Goal: Task Accomplishment & Management: Complete application form

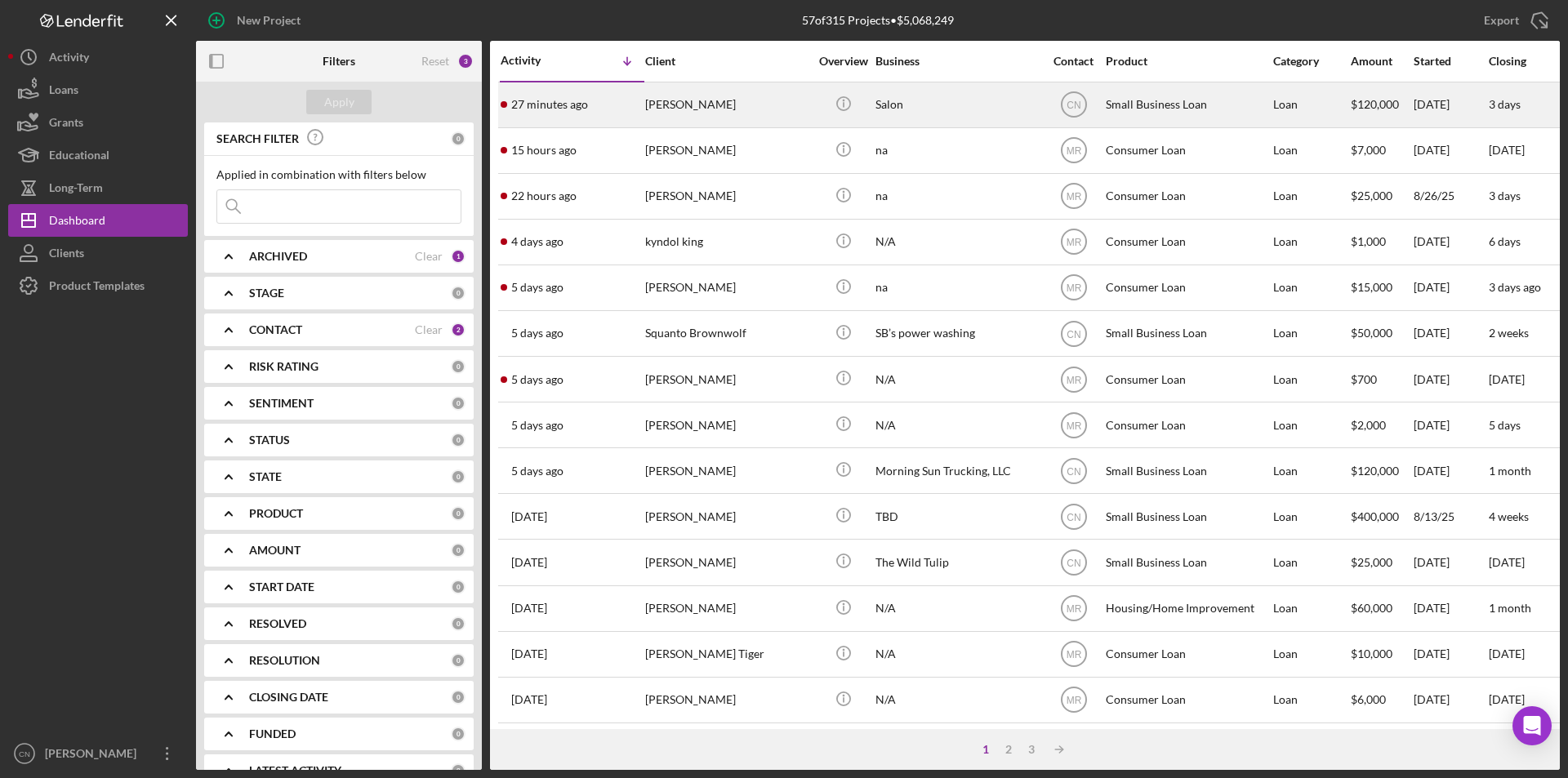
click at [673, 107] on div "[PERSON_NAME]" at bounding box center [727, 105] width 163 height 43
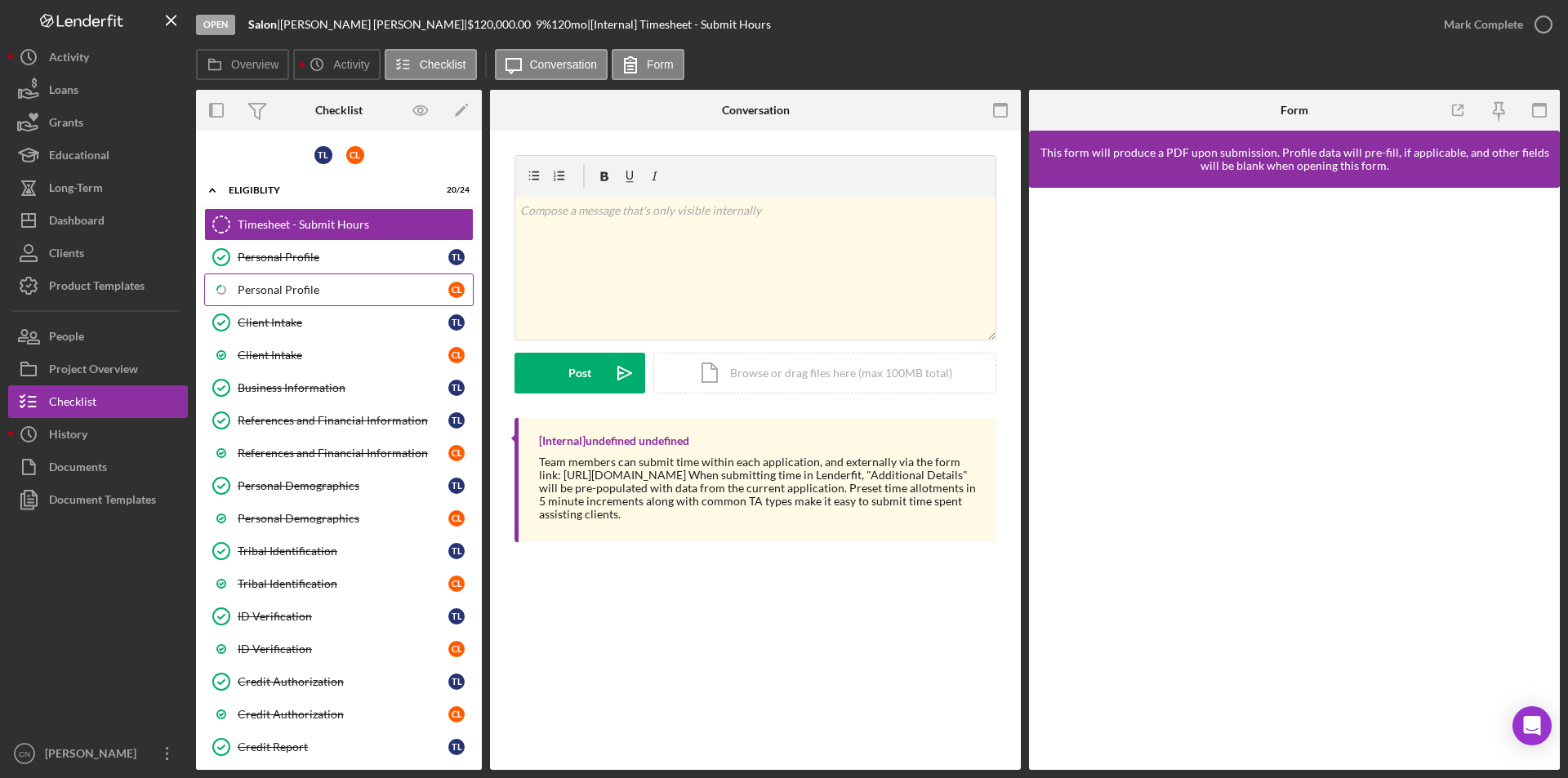
drag, startPoint x: 280, startPoint y: 288, endPoint x: 290, endPoint y: 290, distance: 10.2
click at [280, 290] on div "Personal Profile" at bounding box center [342, 290] width 211 height 13
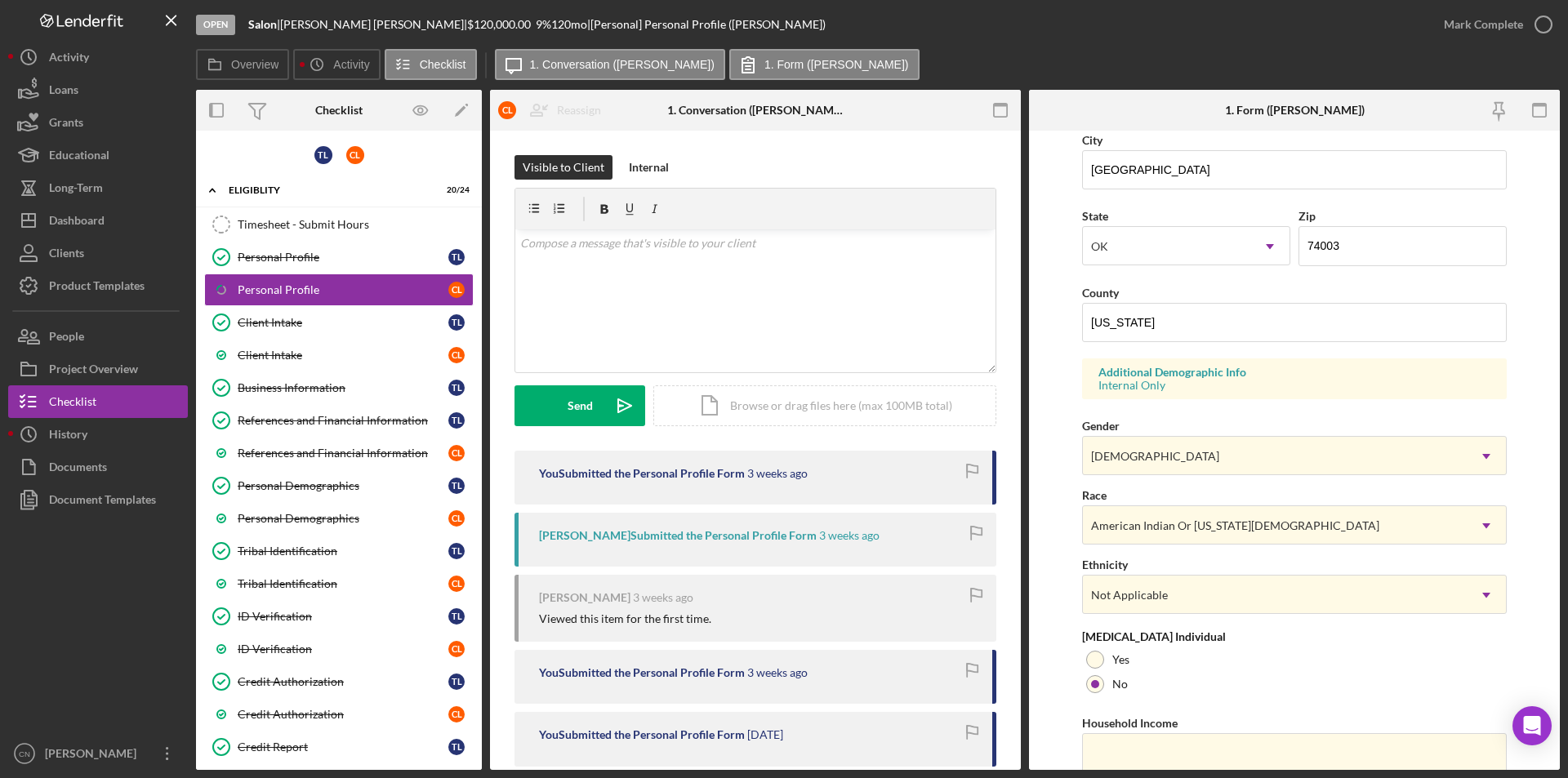
scroll to position [451, 0]
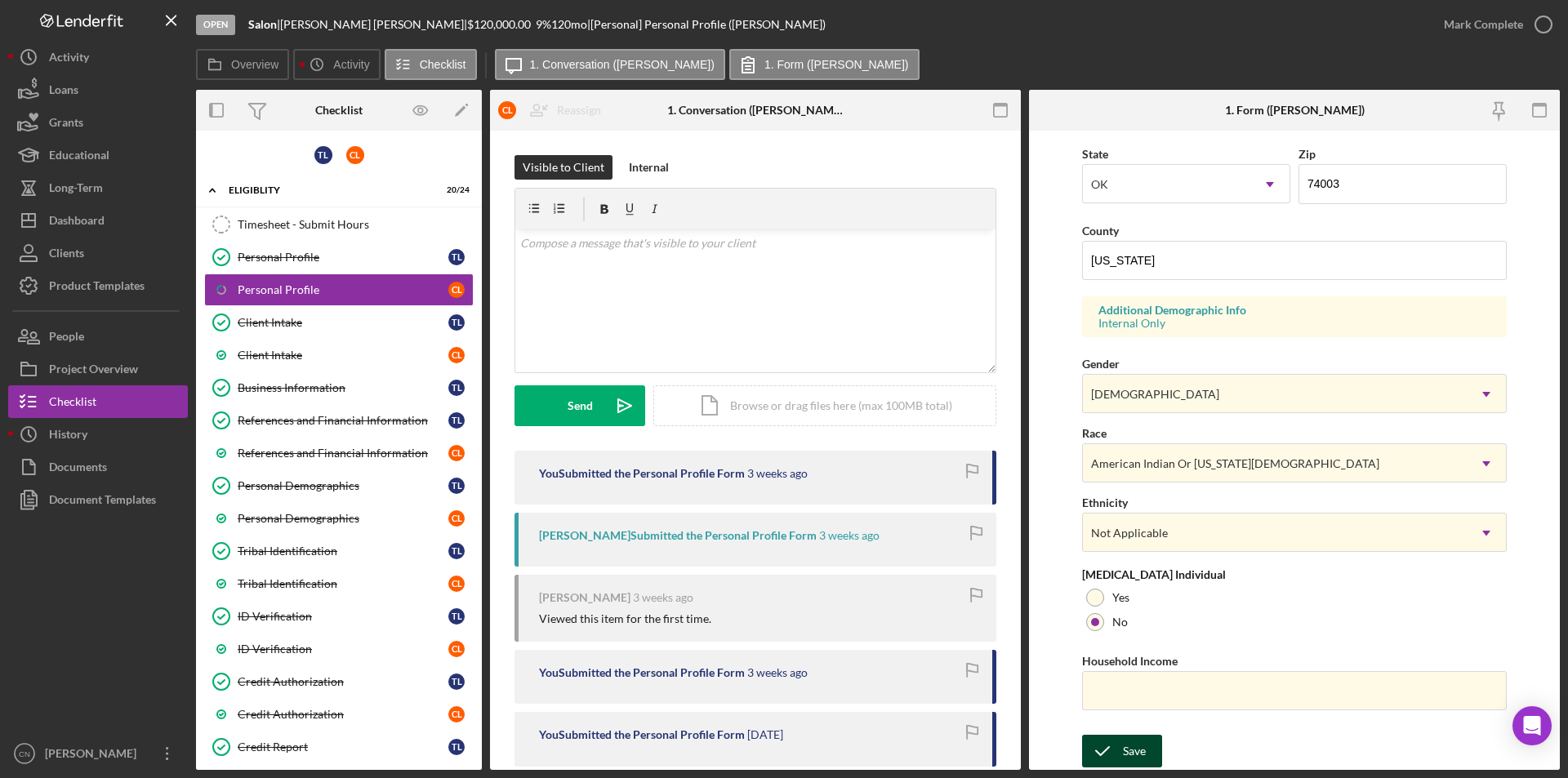
click at [1146, 760] on button "Save" at bounding box center [1122, 751] width 80 height 32
click at [1544, 32] on icon "button" at bounding box center [1544, 25] width 41 height 41
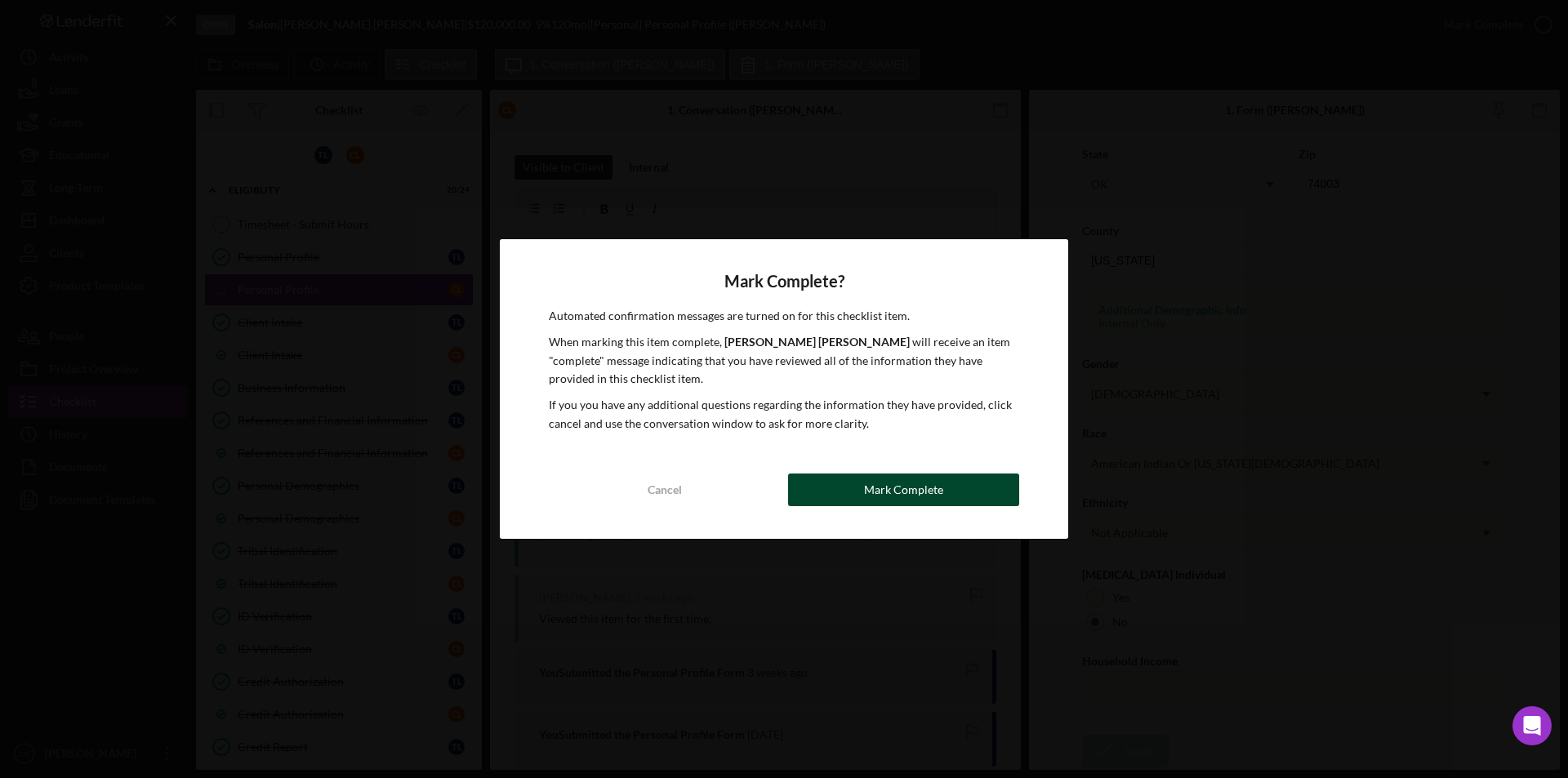
drag, startPoint x: 877, startPoint y: 498, endPoint x: 829, endPoint y: 488, distance: 49.0
click at [877, 497] on div "Mark Complete" at bounding box center [904, 489] width 79 height 32
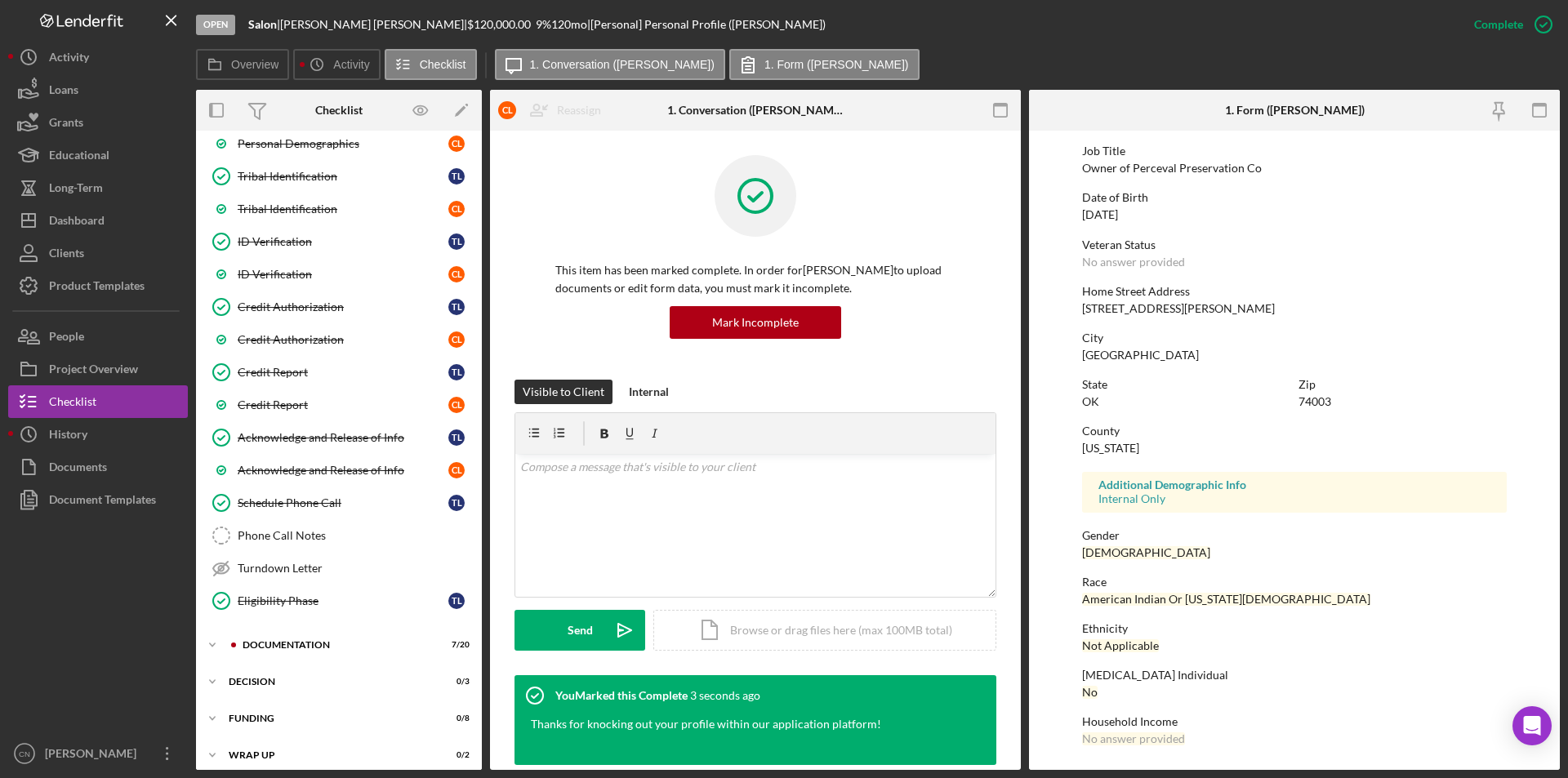
scroll to position [385, 0]
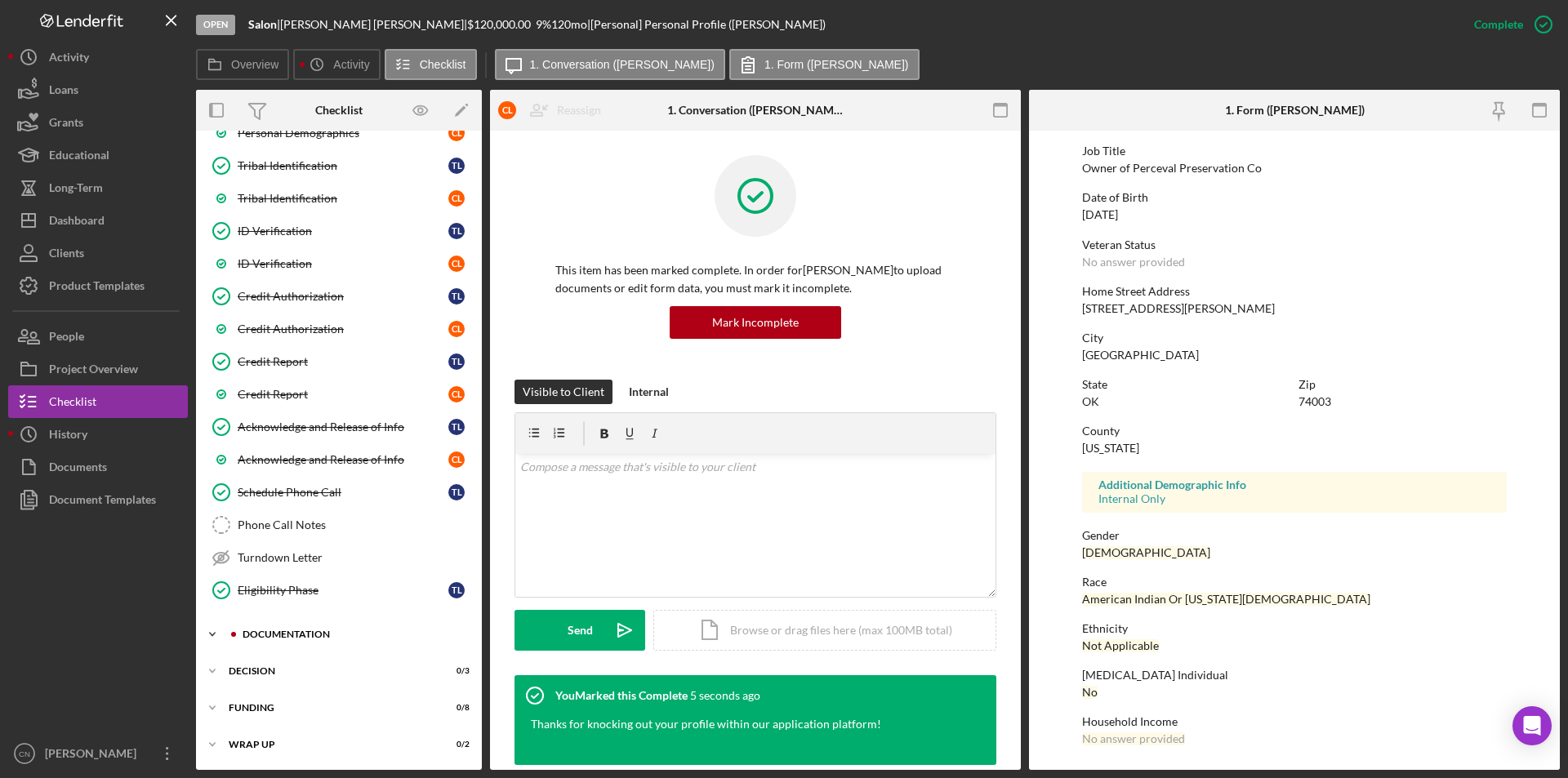
click at [264, 629] on div "Documentation" at bounding box center [352, 634] width 219 height 10
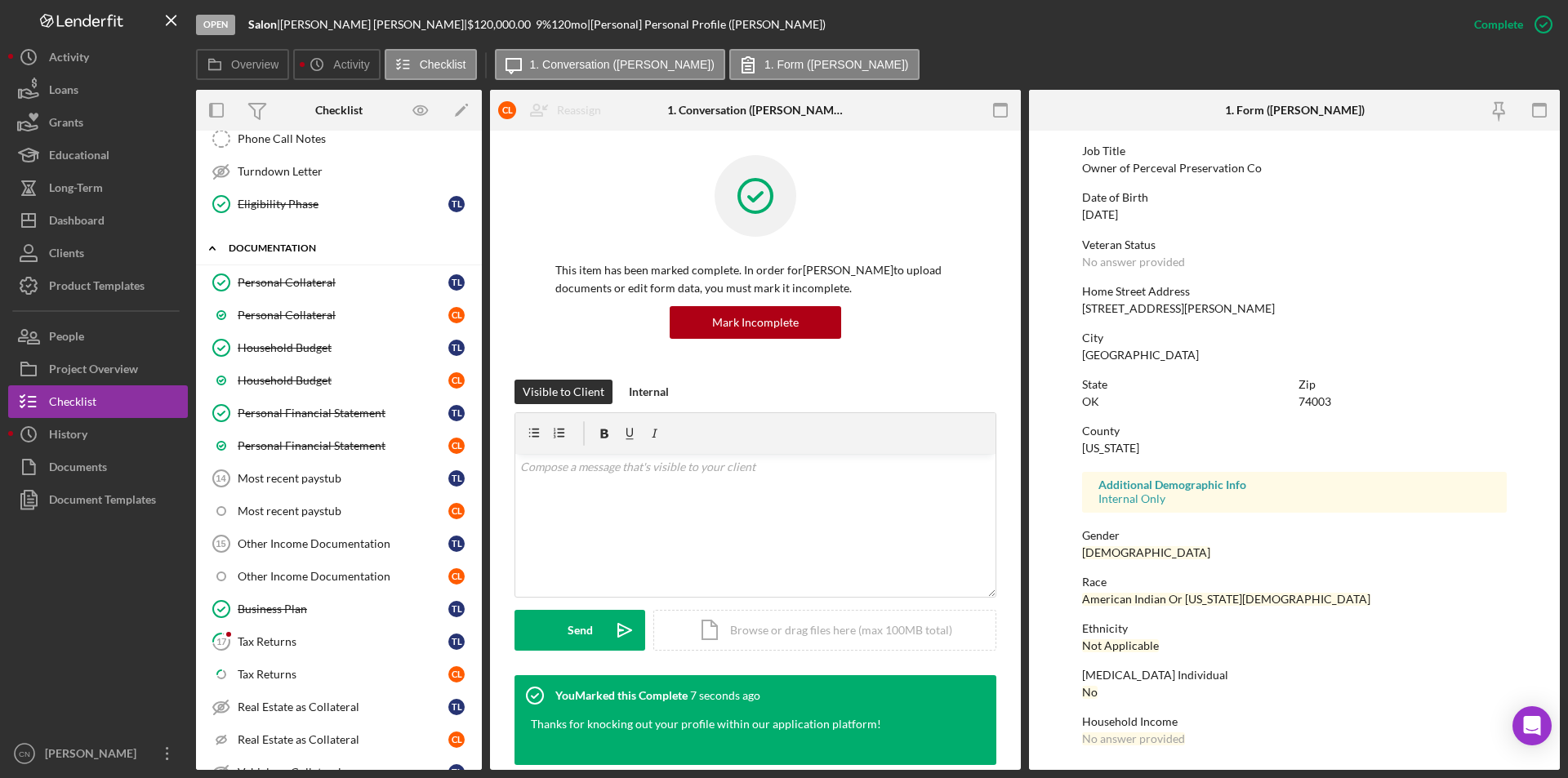
scroll to position [875, 0]
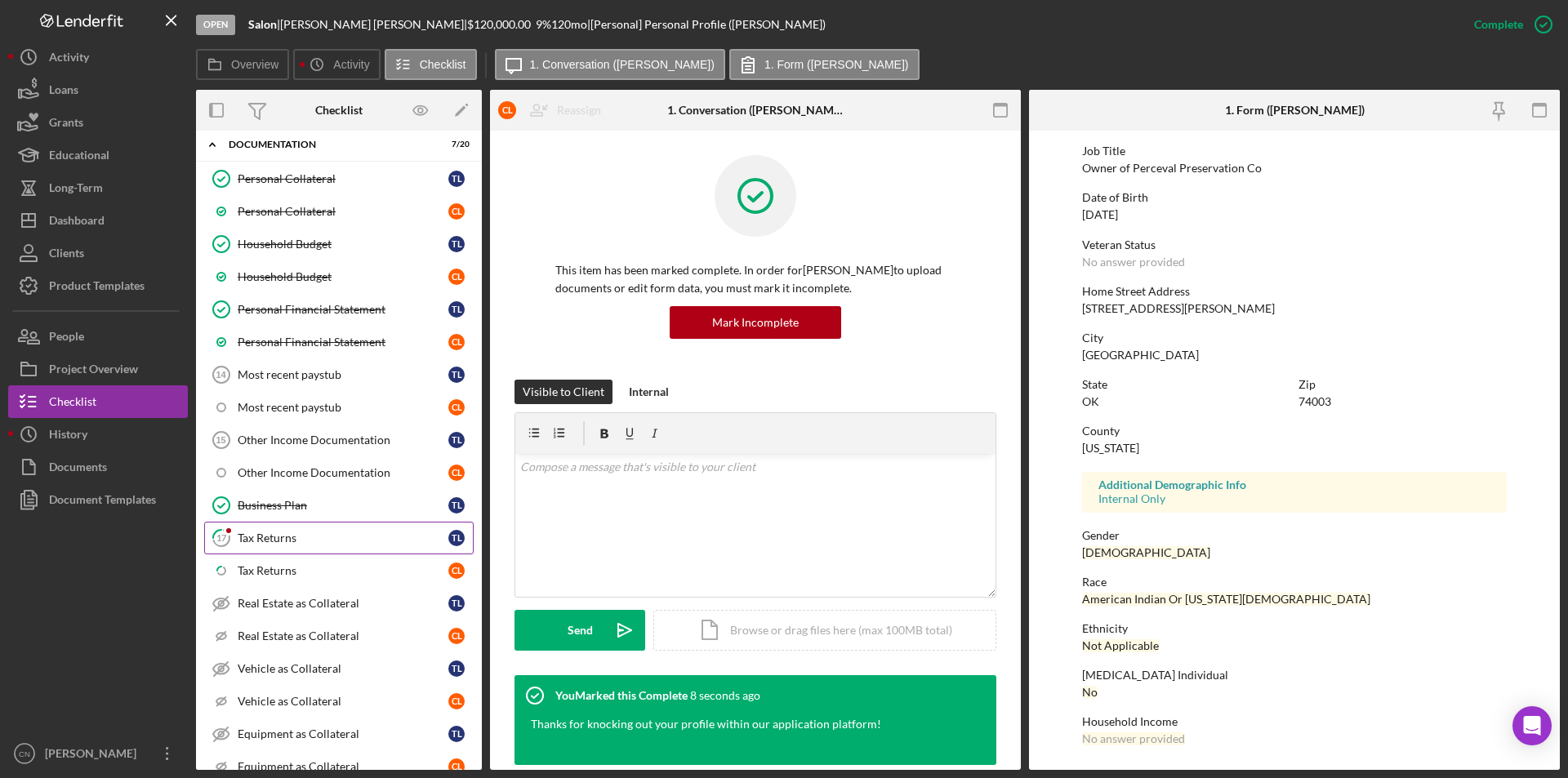
click at [280, 536] on div "Tax Returns" at bounding box center [342, 538] width 211 height 13
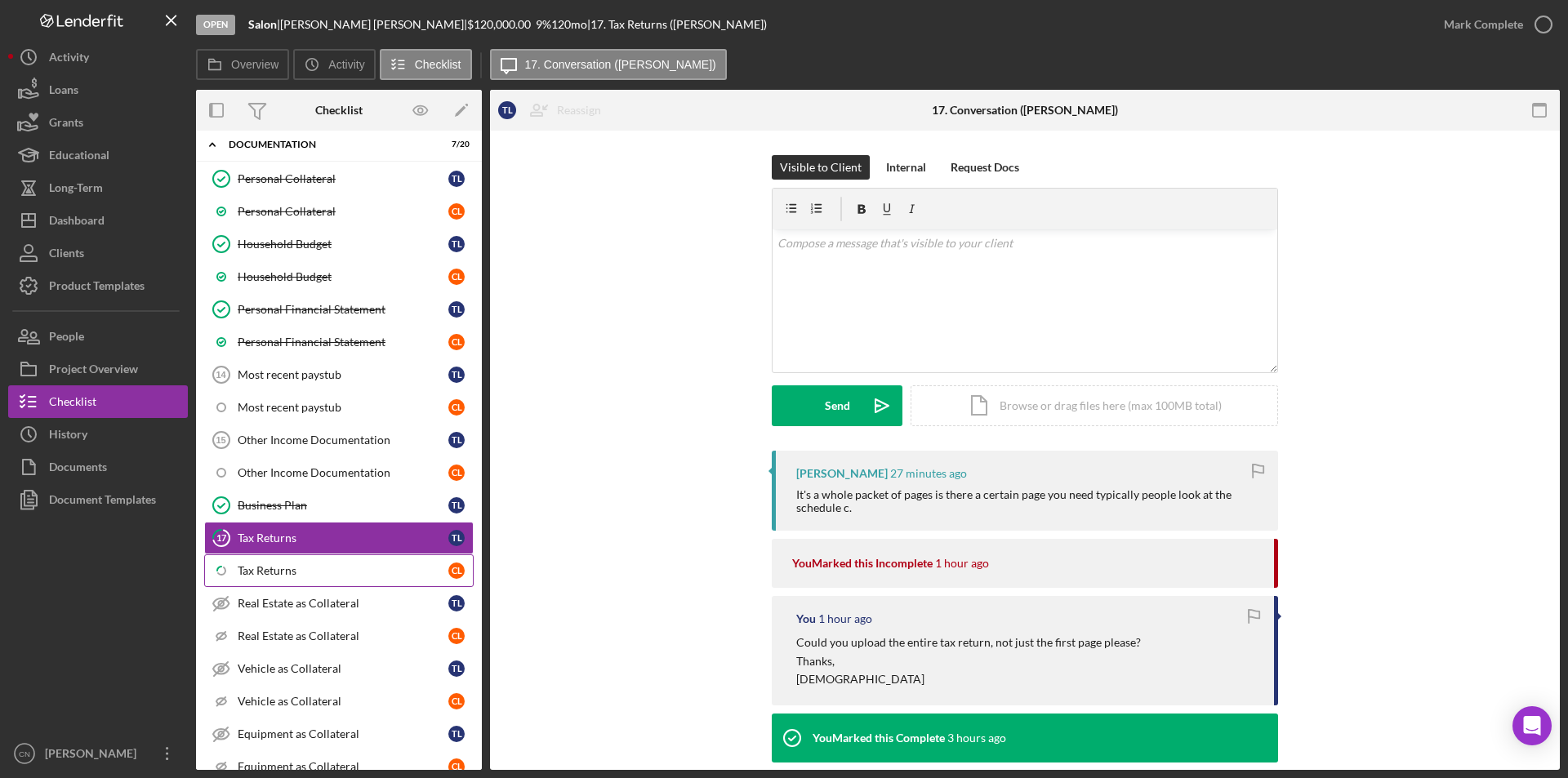
click at [257, 565] on div "Tax Returns" at bounding box center [342, 570] width 211 height 13
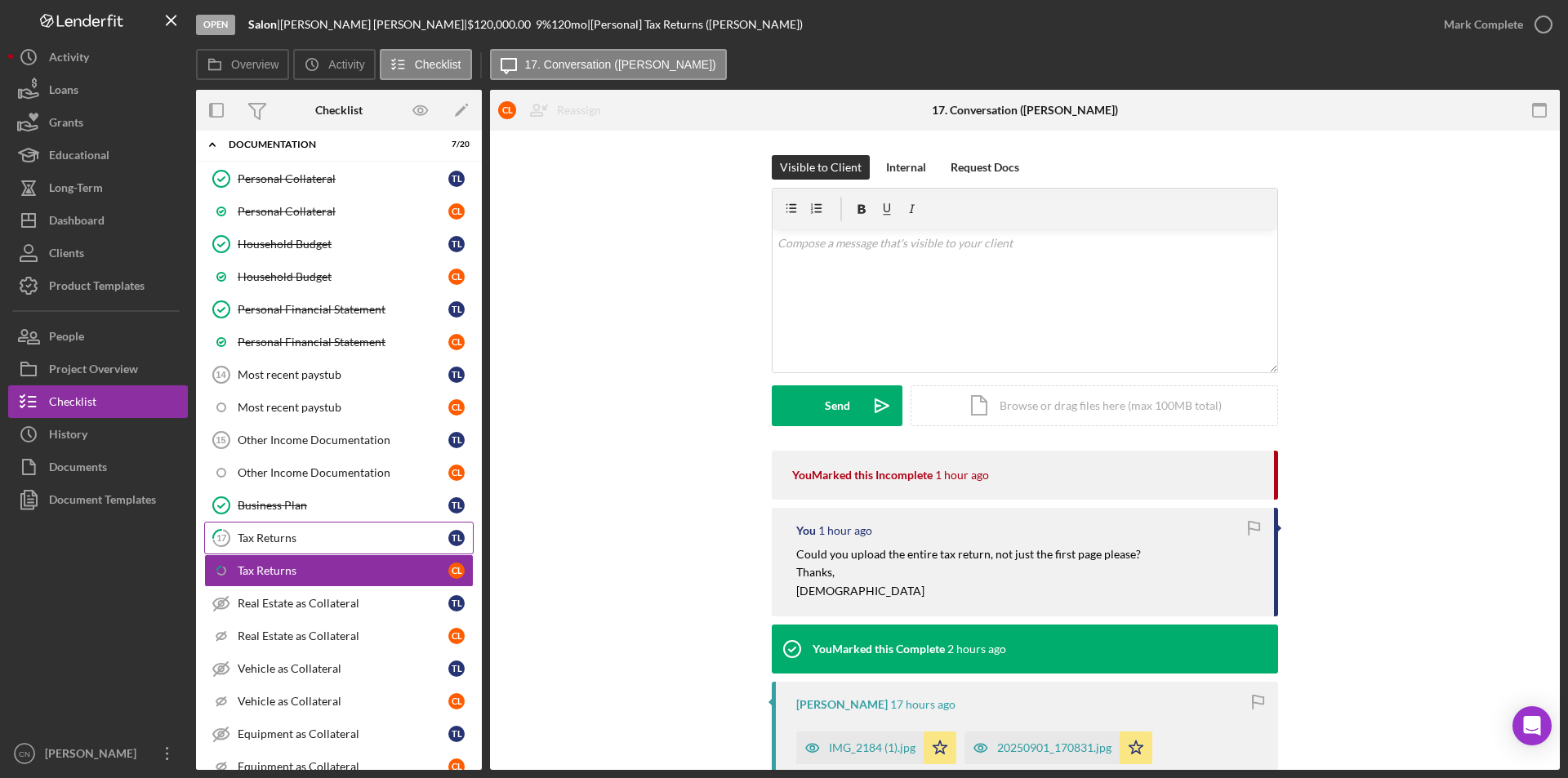
click at [255, 540] on div "Tax Returns" at bounding box center [342, 538] width 211 height 13
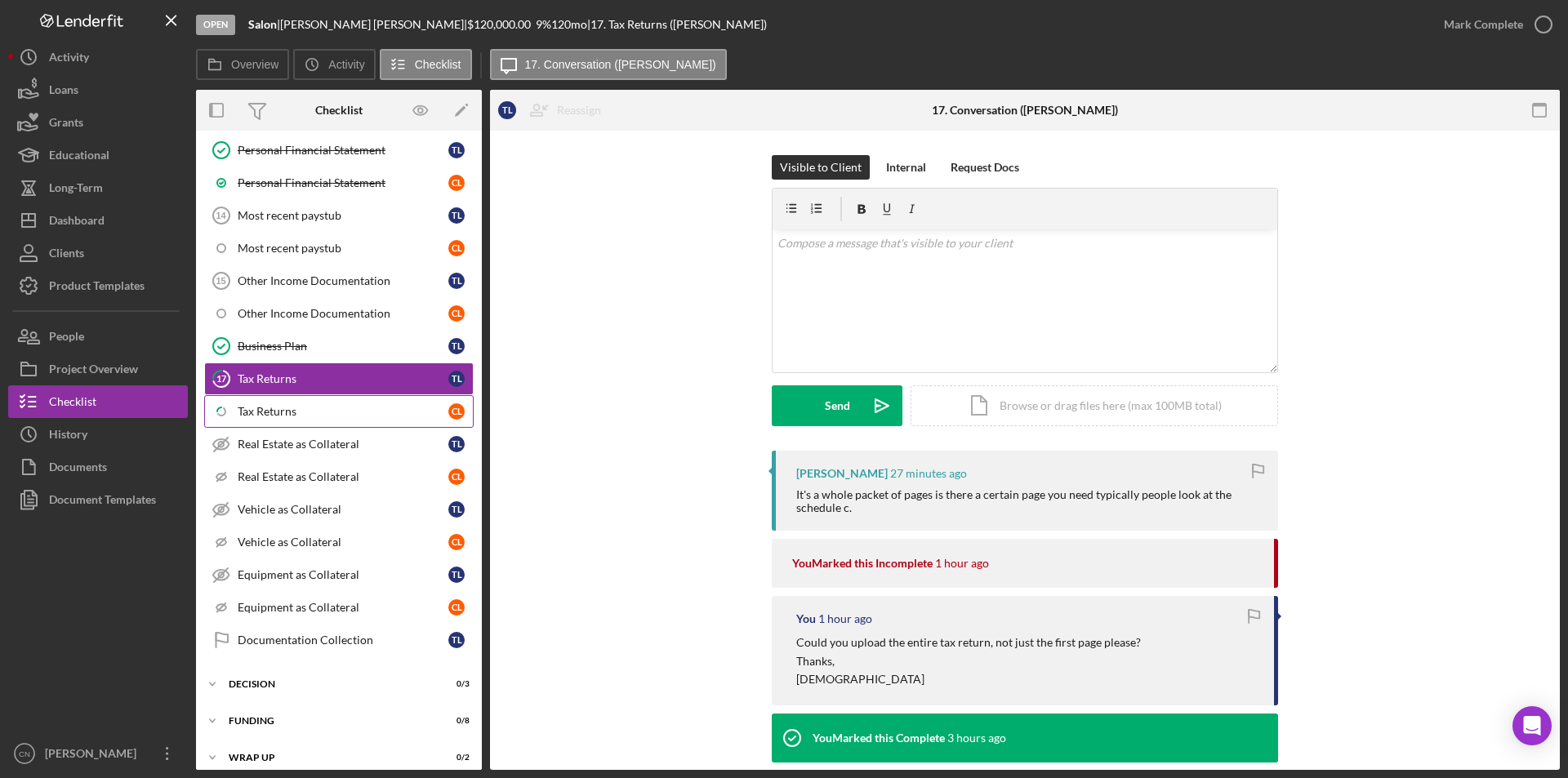
scroll to position [1048, 0]
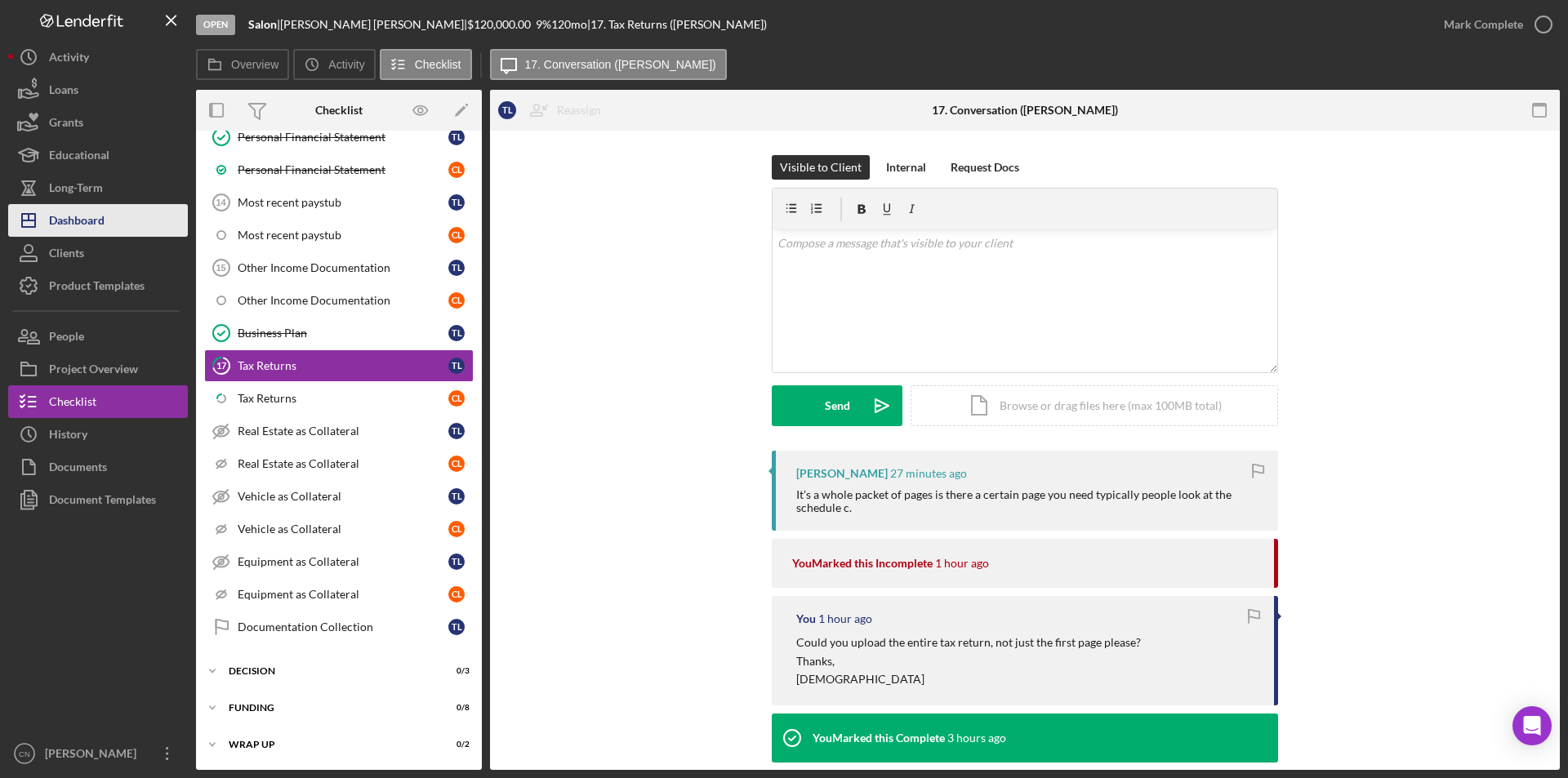
click at [81, 234] on div "Dashboard" at bounding box center [77, 222] width 56 height 37
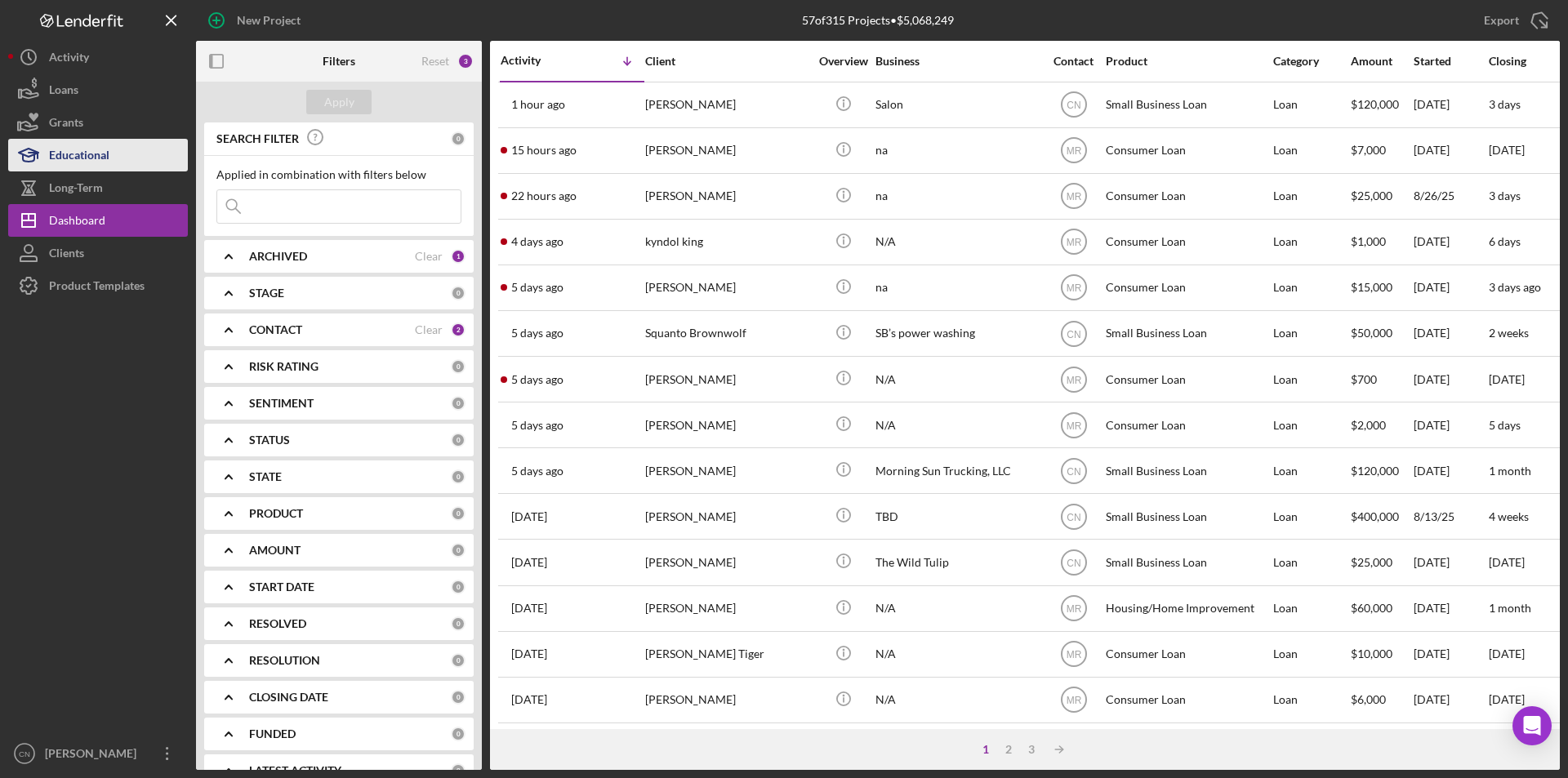
click at [74, 151] on div "Educational" at bounding box center [79, 157] width 60 height 37
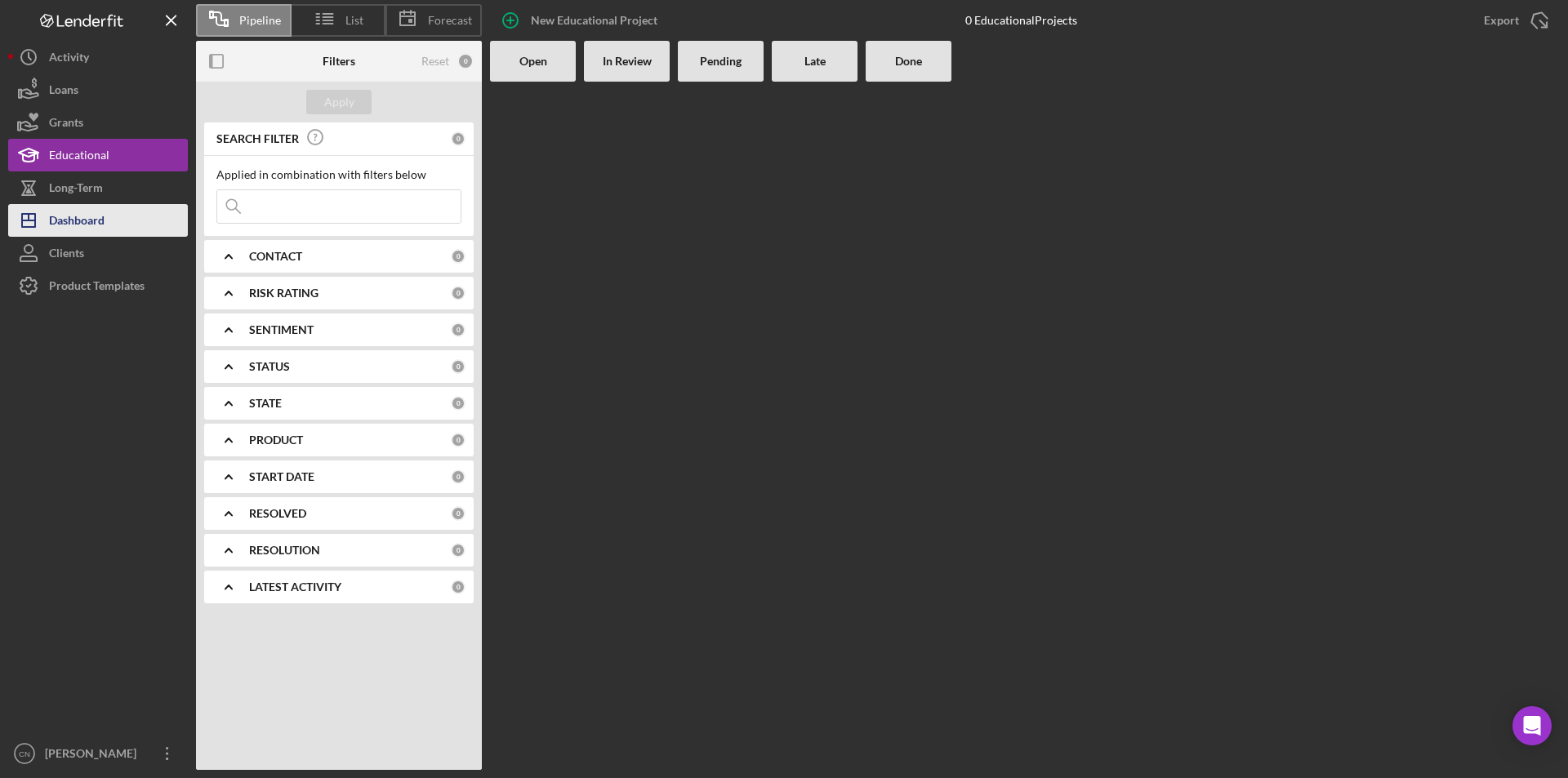
click at [73, 208] on div "Dashboard" at bounding box center [77, 222] width 56 height 37
